Goal: Check status

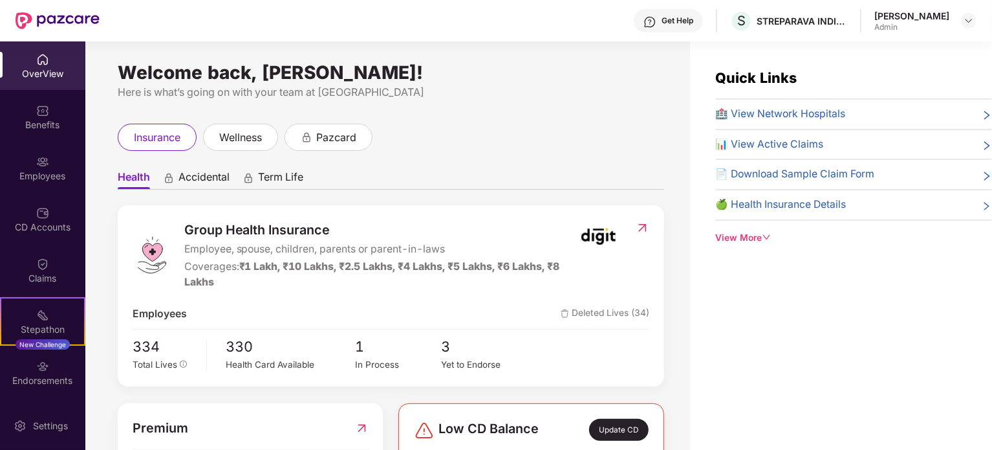
click at [920, 28] on div "Admin" at bounding box center [912, 27] width 75 height 10
click at [921, 18] on div "[PERSON_NAME]" at bounding box center [912, 16] width 75 height 12
click at [969, 21] on img at bounding box center [969, 21] width 10 height 10
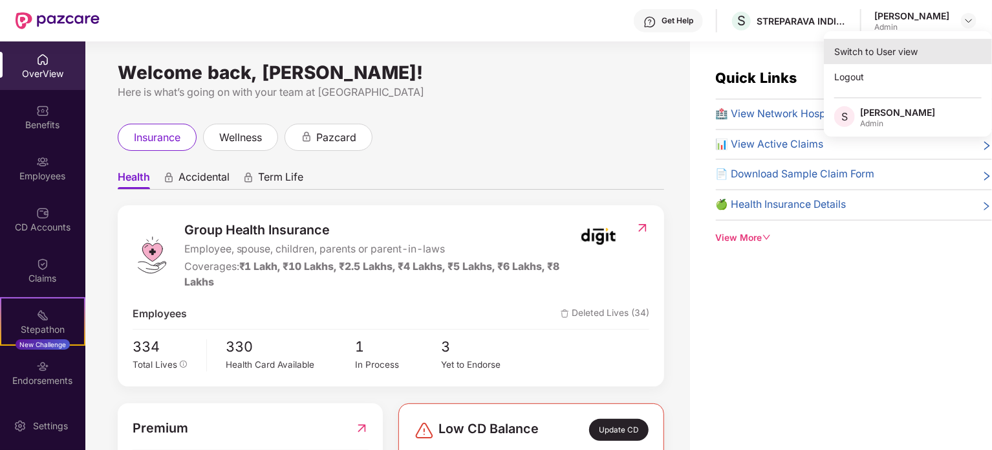
click at [906, 59] on div "Switch to User view" at bounding box center [908, 51] width 168 height 25
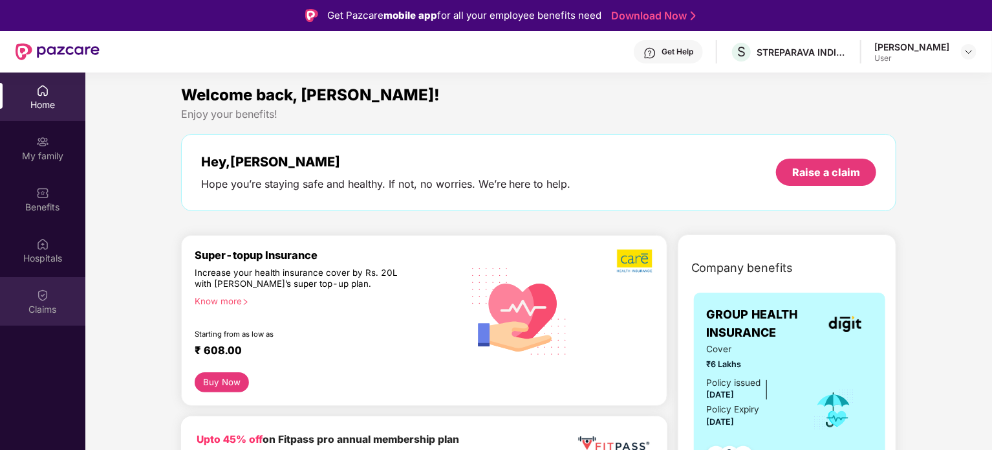
click at [52, 304] on div "Claims" at bounding box center [42, 309] width 85 height 13
